Goal: Task Accomplishment & Management: Use online tool/utility

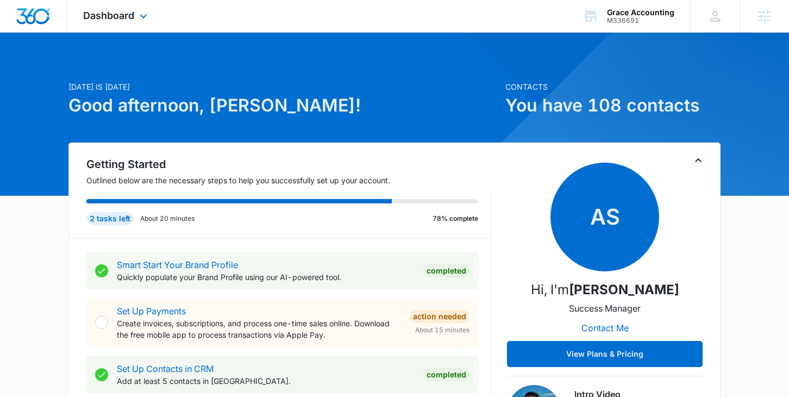
click at [135, 17] on div "Dashboard Apps Reputation Websites Forms CRM Email Social Payments POS Content …" at bounding box center [116, 16] width 99 height 32
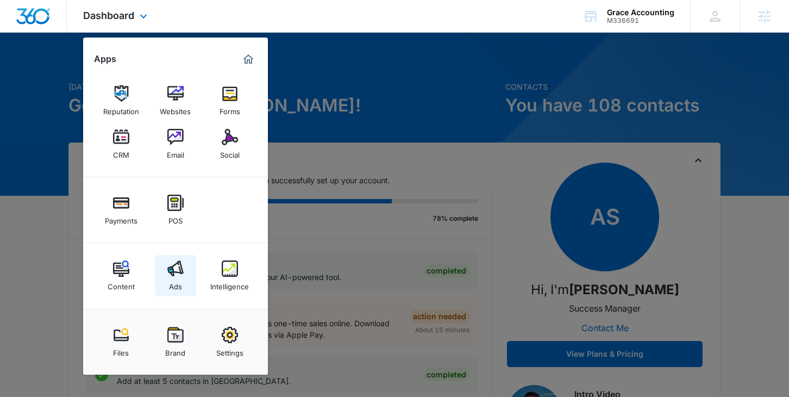
click at [176, 266] on img at bounding box center [175, 268] width 16 height 16
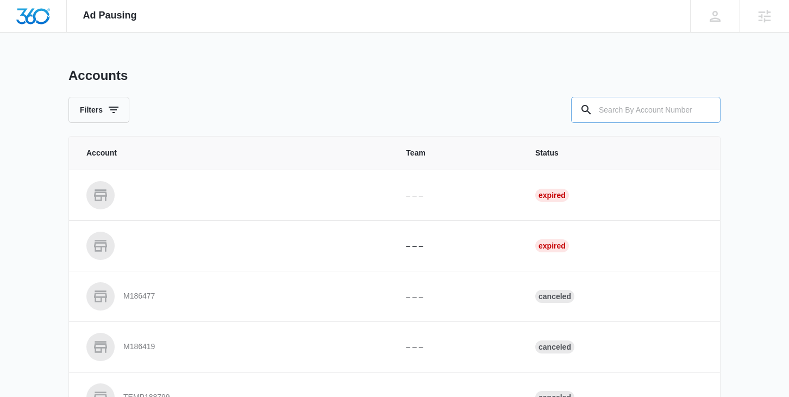
click at [654, 103] on input "text" at bounding box center [645, 110] width 149 height 26
paste input "M336691"
type input "M336691"
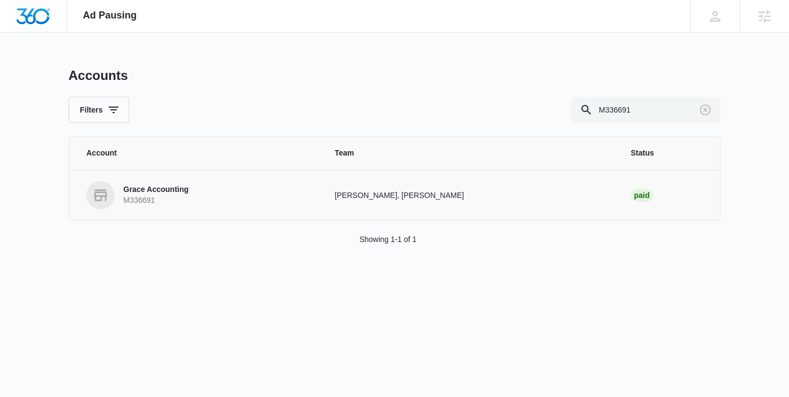
click at [179, 192] on p "Grace Accounting" at bounding box center [155, 189] width 65 height 11
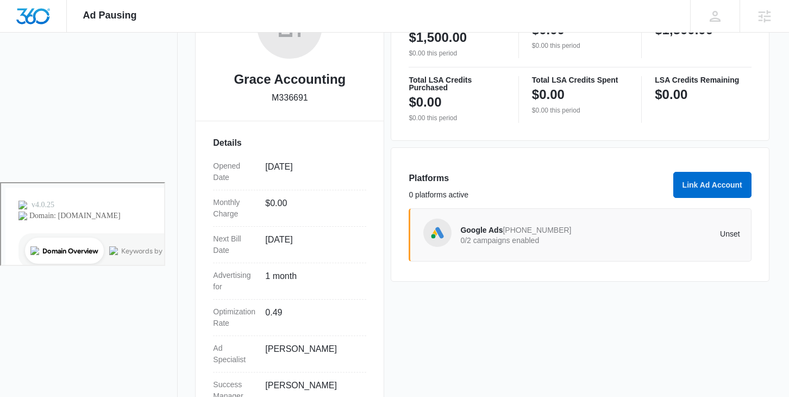
scroll to position [240, 0]
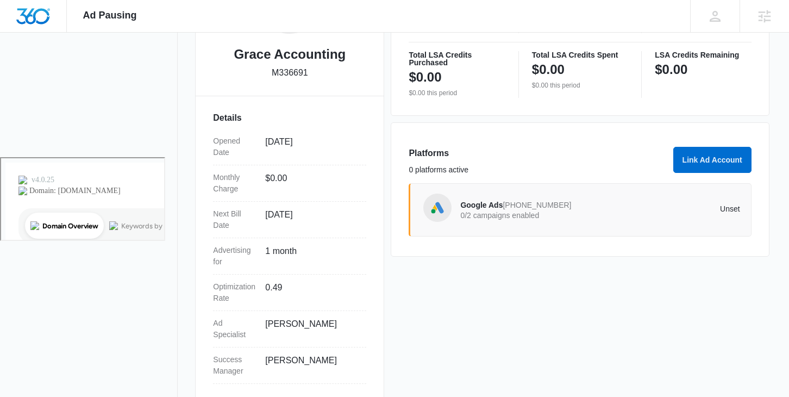
click at [437, 199] on img at bounding box center [437, 207] width 16 height 16
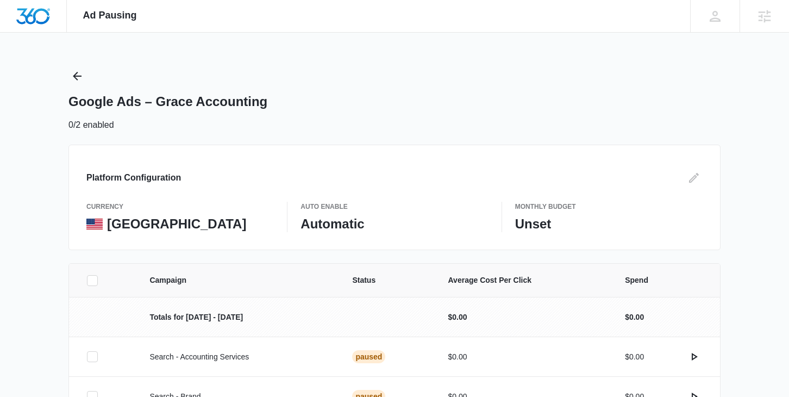
scroll to position [70, 0]
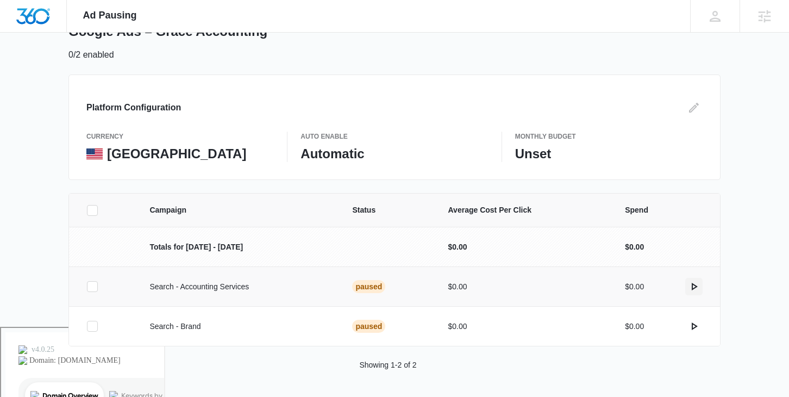
click at [695, 286] on icon "actions.activate" at bounding box center [695, 287] width 6 height 8
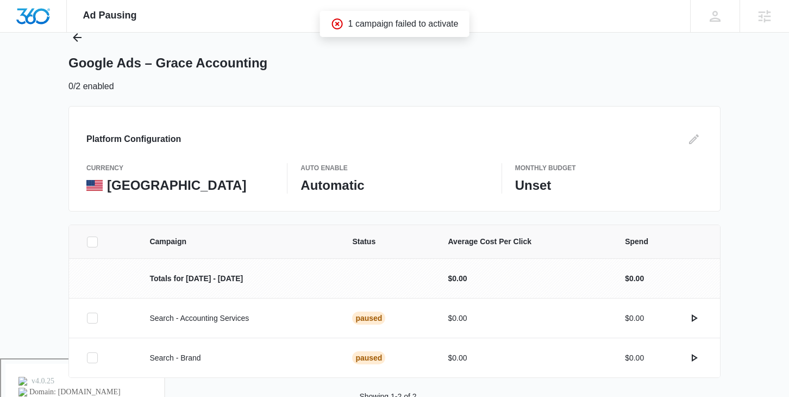
scroll to position [40, 0]
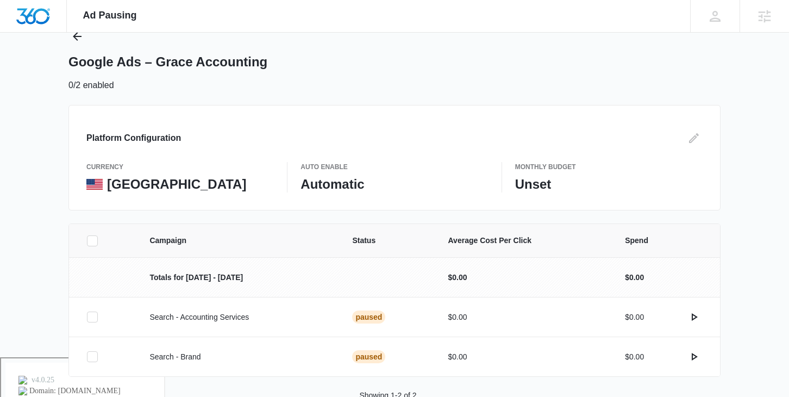
click at [738, 347] on div "Campaign Status Average Cost Per Click Spend Totals for Oct 1 - Oct 31 $0.00 $0…" at bounding box center [394, 325] width 789 height 204
click at [696, 356] on icon "actions.activate" at bounding box center [695, 357] width 6 height 8
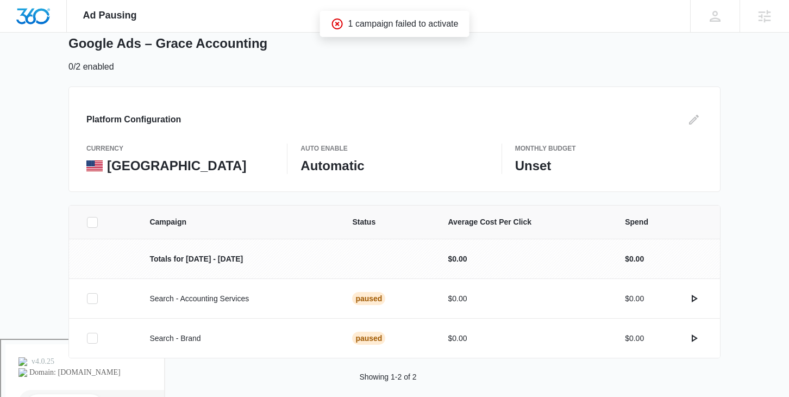
scroll to position [70, 0]
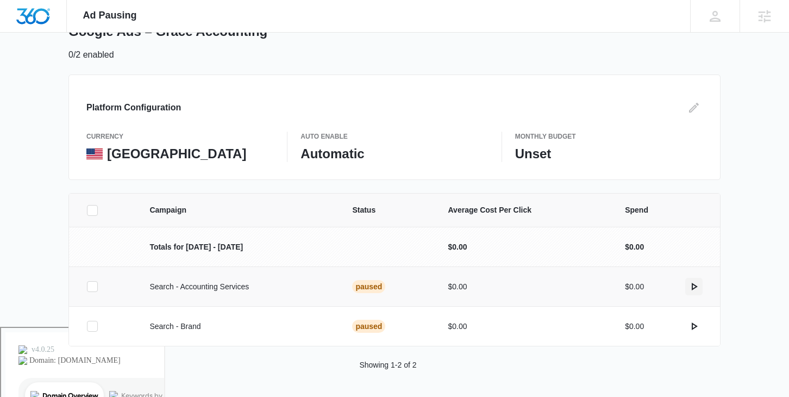
click at [693, 287] on icon "actions.activate" at bounding box center [693, 286] width 13 height 13
click at [698, 324] on icon "actions.activate" at bounding box center [693, 325] width 13 height 13
click at [694, 288] on icon "actions.activate" at bounding box center [695, 287] width 6 height 8
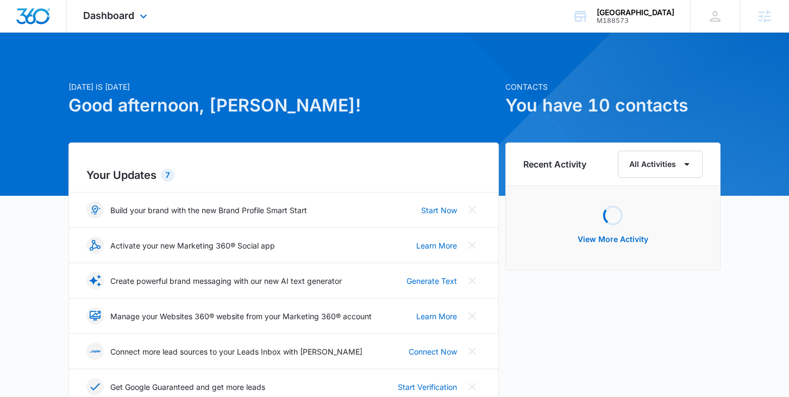
click at [135, 25] on div "Dashboard Apps Reputation Websites Forms CRM Email Social Payments POS Content …" at bounding box center [116, 16] width 99 height 32
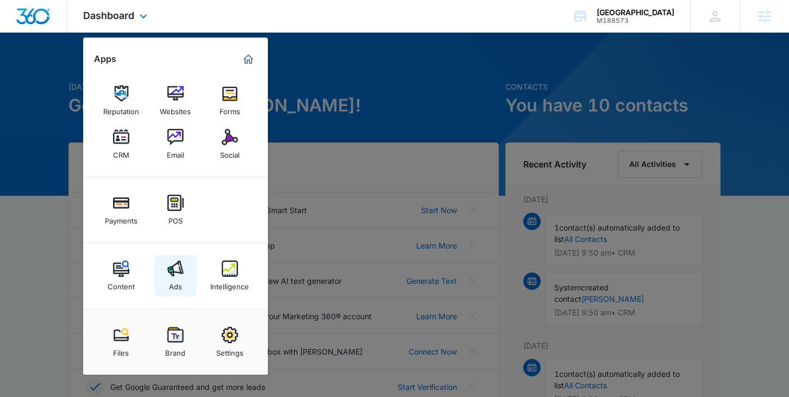
click at [177, 290] on div "Ads" at bounding box center [175, 284] width 13 height 14
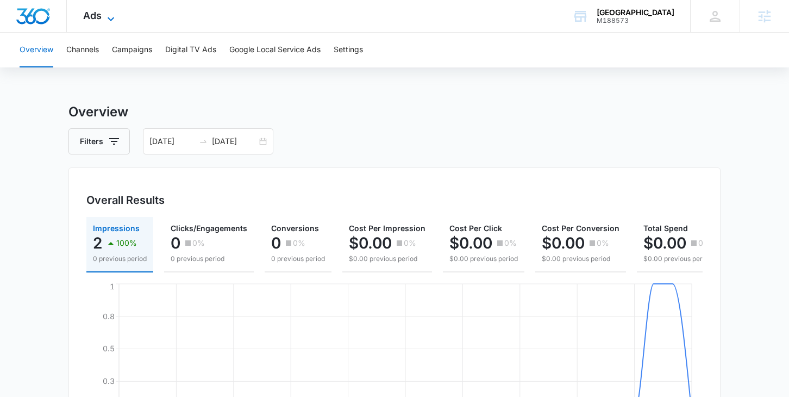
click at [111, 17] on icon at bounding box center [110, 18] width 13 height 13
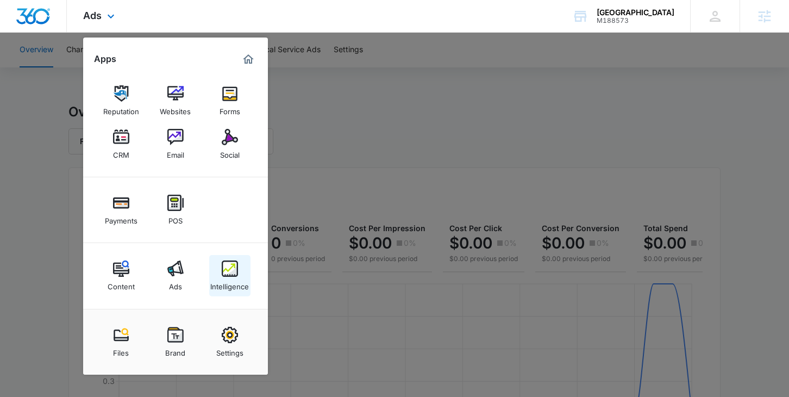
click at [217, 263] on link "Intelligence" at bounding box center [229, 275] width 41 height 41
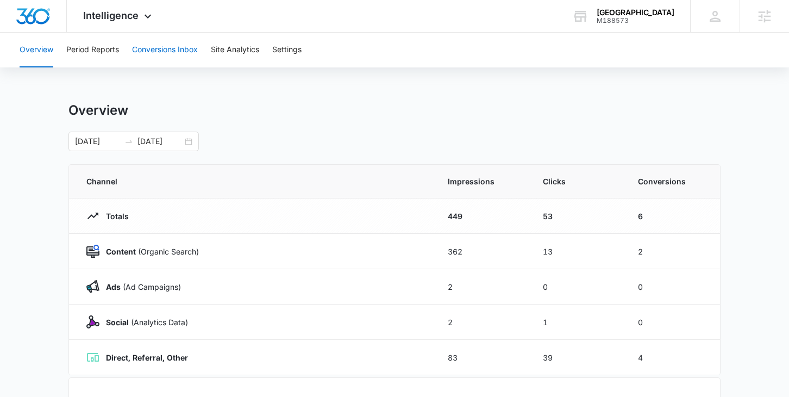
click at [180, 55] on button "Conversions Inbox" at bounding box center [165, 50] width 66 height 35
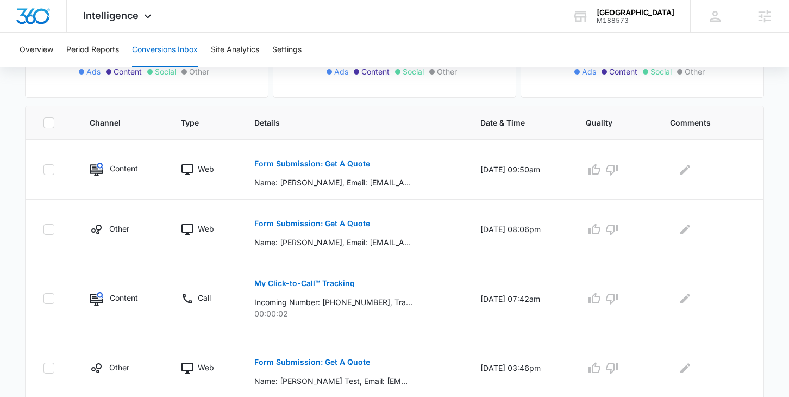
scroll to position [203, 0]
